Goal: Information Seeking & Learning: Learn about a topic

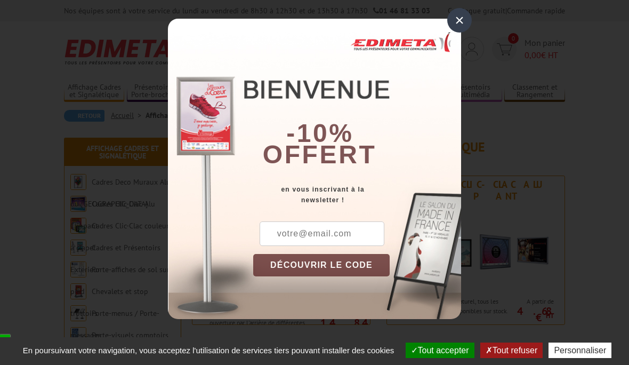
scroll to position [21, 0]
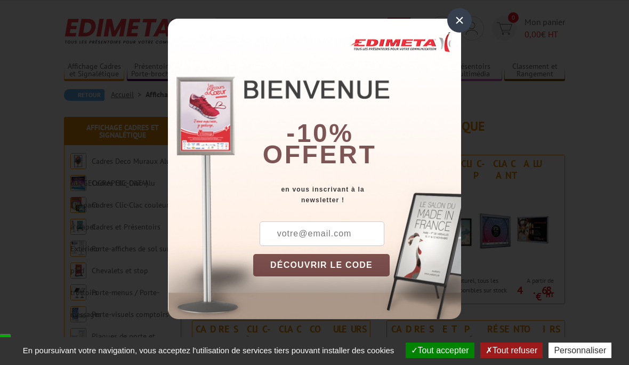
click at [461, 21] on div "×" at bounding box center [460, 20] width 25 height 25
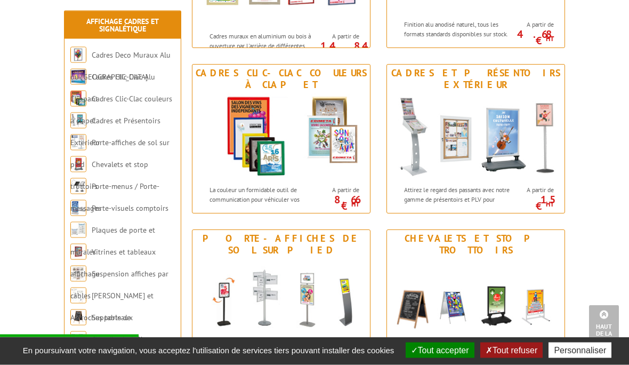
scroll to position [282, 0]
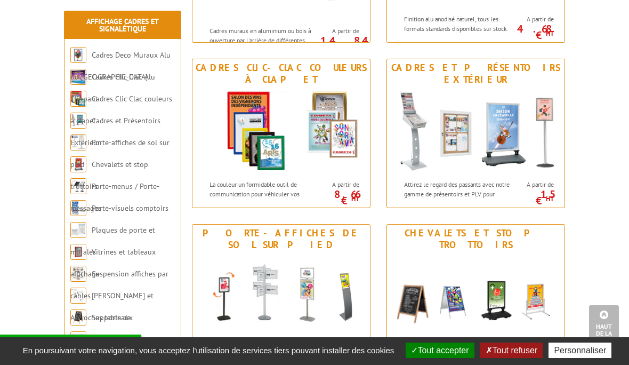
click at [85, 358] on img at bounding box center [78, 361] width 16 height 16
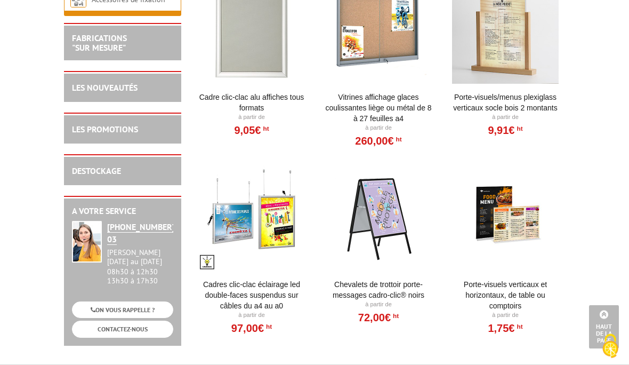
scroll to position [1544, 0]
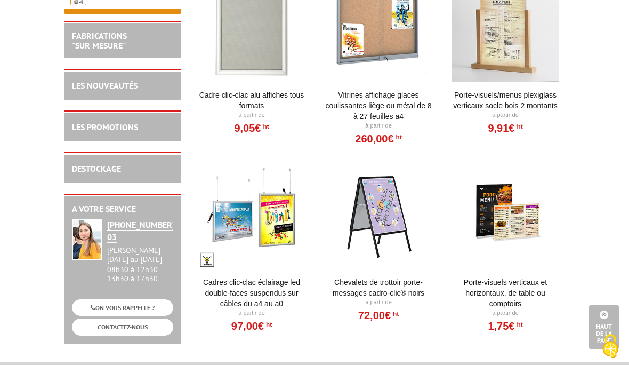
click at [247, 293] on link "Cadres clic-clac éclairage LED double-faces suspendus sur câbles du A4 au A0" at bounding box center [252, 293] width 108 height 32
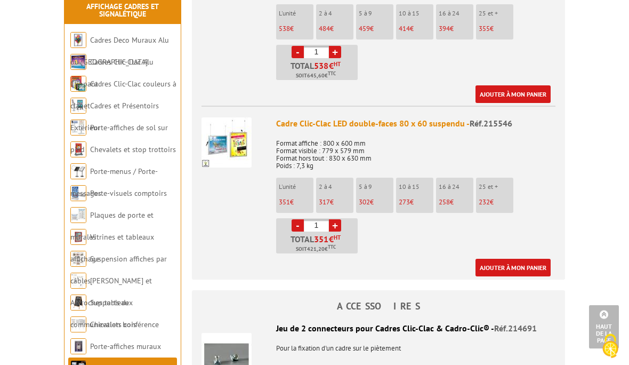
scroll to position [1674, 0]
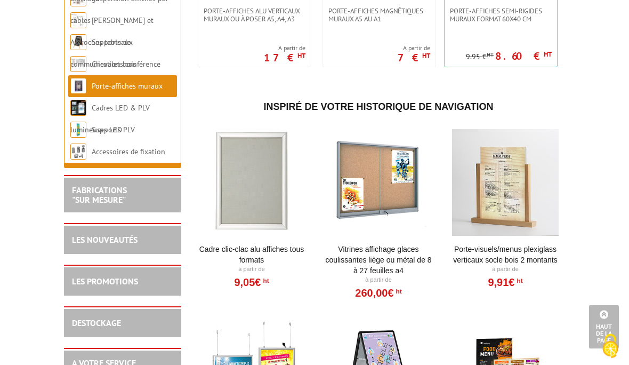
scroll to position [1387, 0]
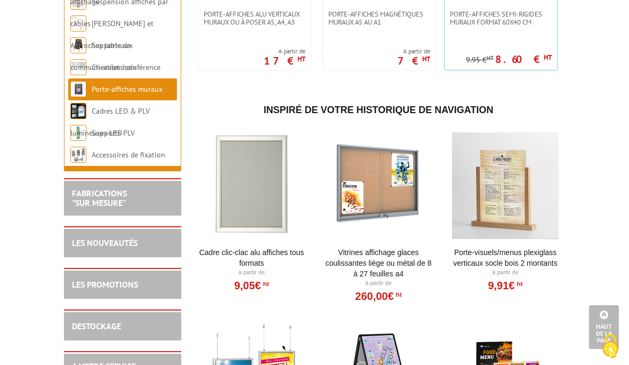
click at [240, 196] on div at bounding box center [252, 185] width 108 height 107
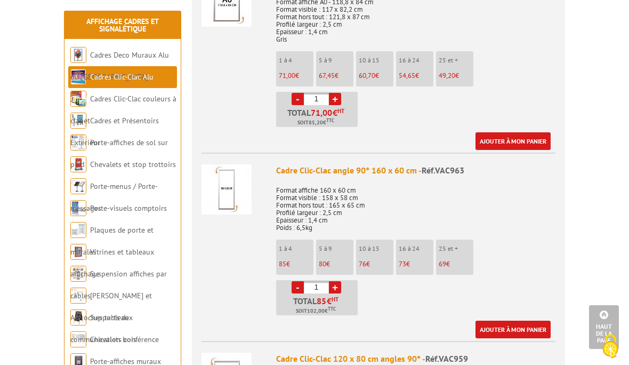
scroll to position [2129, 0]
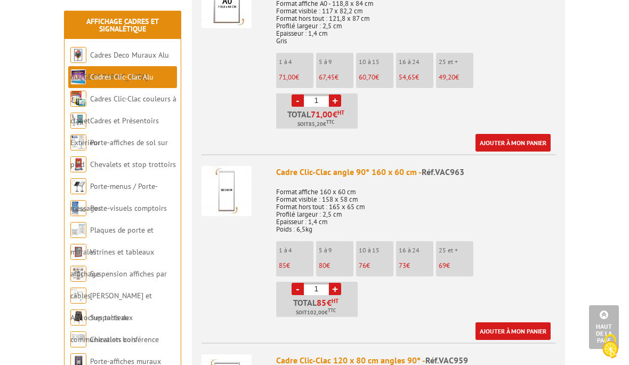
click at [232, 173] on img at bounding box center [227, 191] width 50 height 50
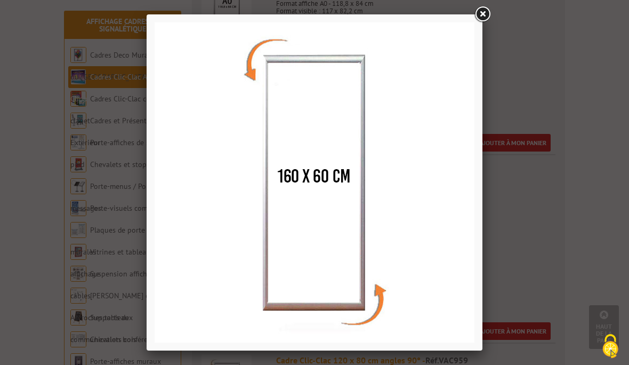
click at [481, 14] on link at bounding box center [482, 14] width 19 height 19
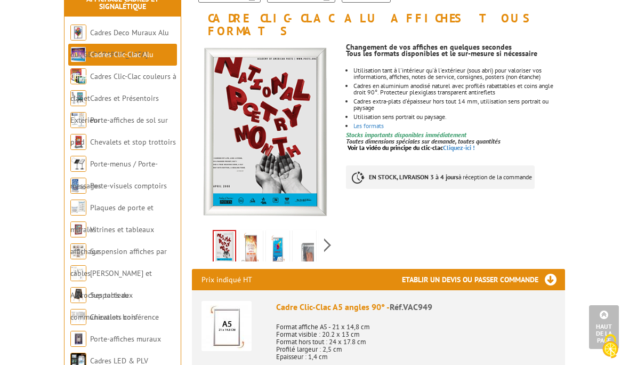
scroll to position [0, 0]
